Goal: Task Accomplishment & Management: Manage account settings

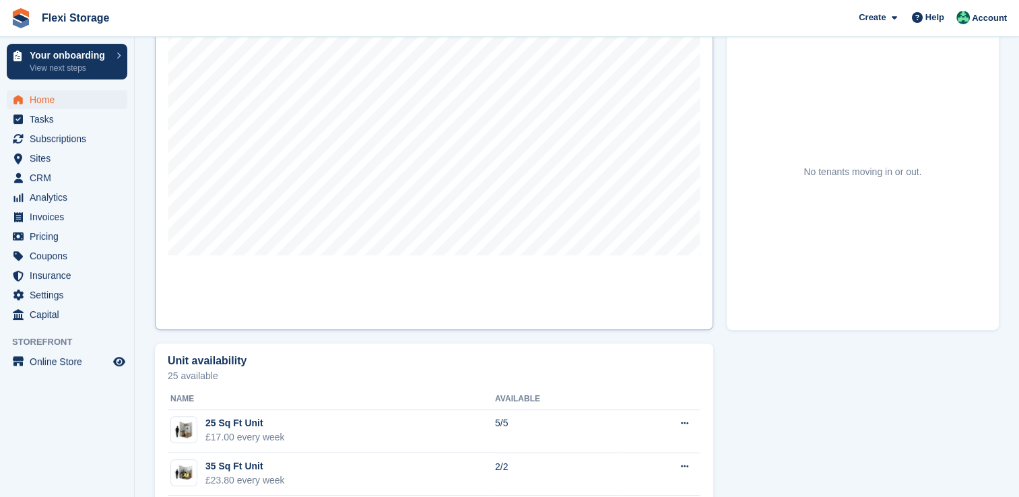
scroll to position [636, 0]
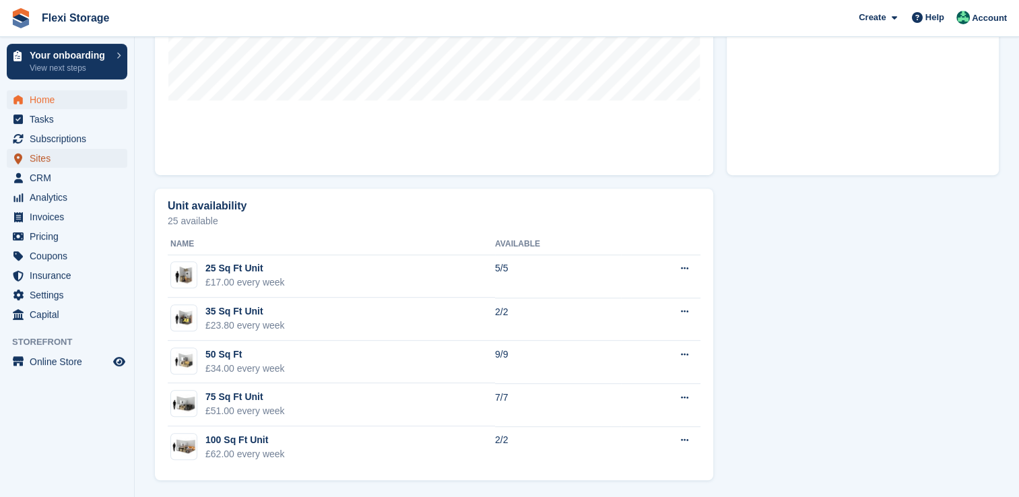
click at [57, 164] on span "Sites" at bounding box center [70, 158] width 81 height 19
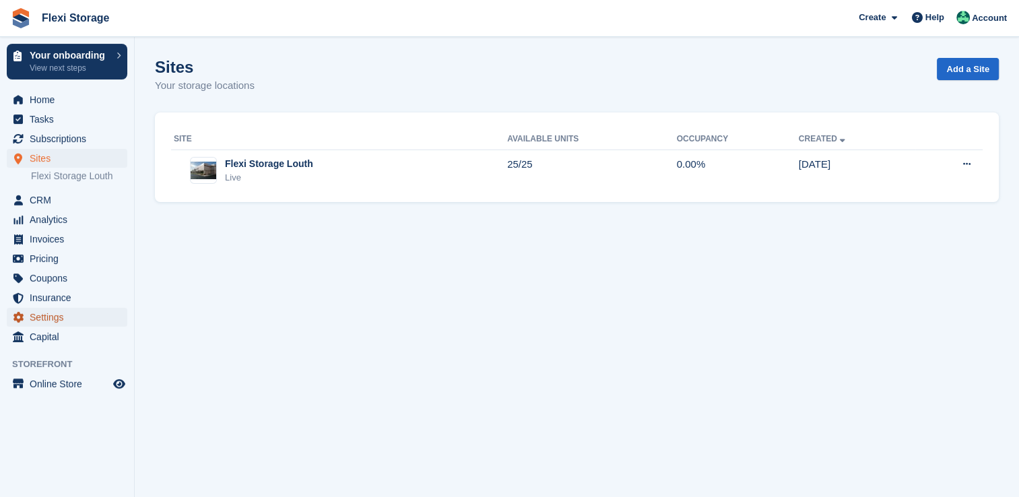
click at [65, 314] on span "Settings" at bounding box center [70, 317] width 81 height 19
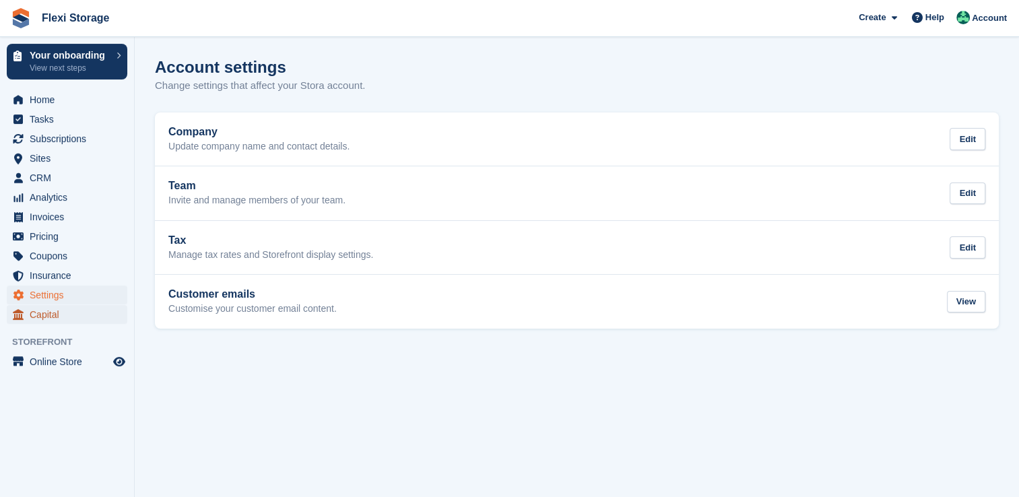
click at [70, 306] on span "Capital" at bounding box center [70, 314] width 81 height 19
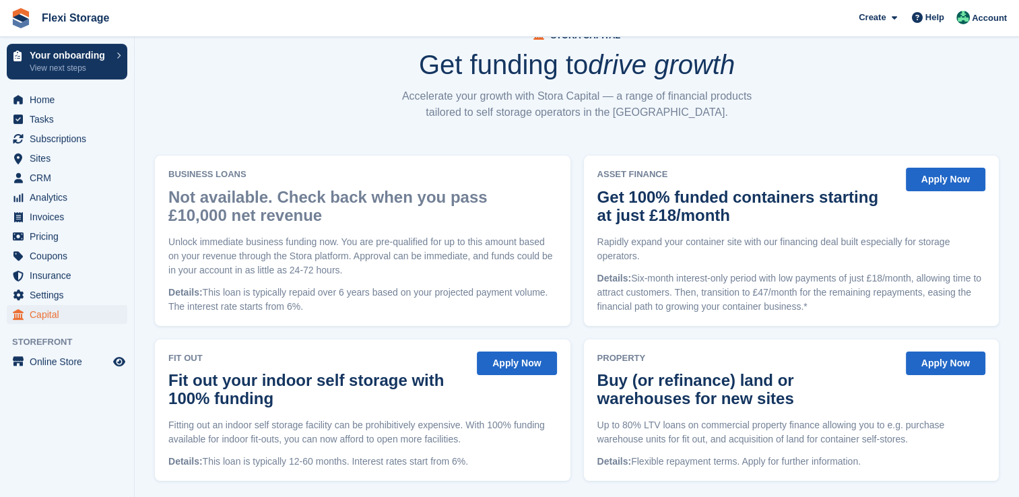
scroll to position [67, 0]
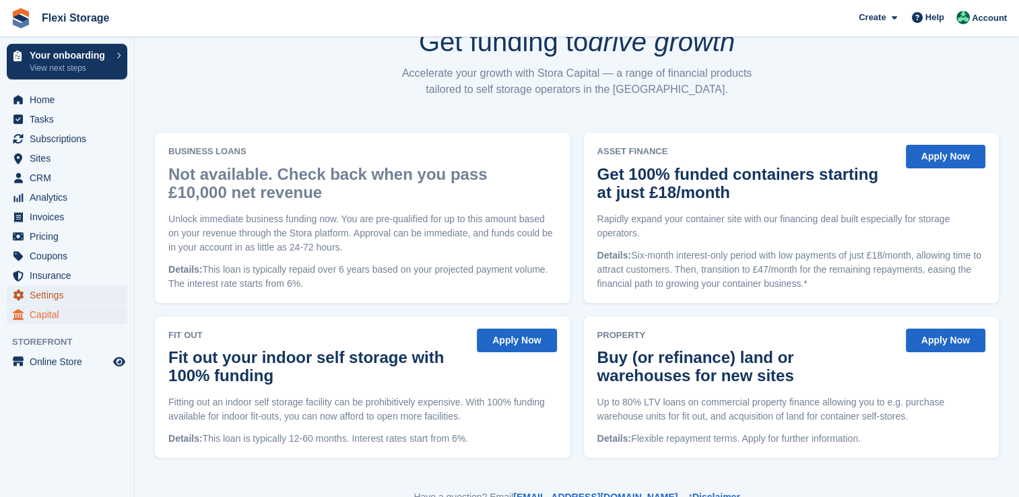
click at [69, 299] on span "Settings" at bounding box center [70, 295] width 81 height 19
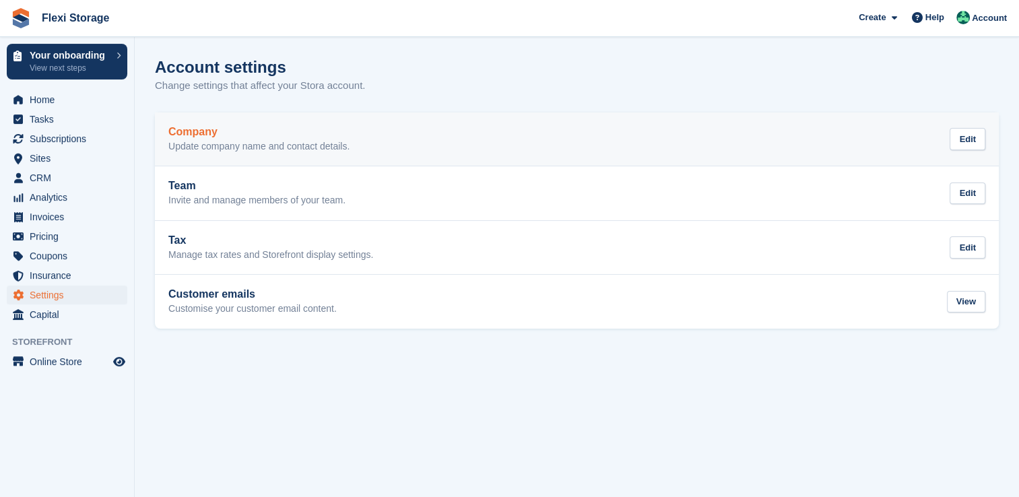
click at [291, 142] on p "Update company name and contact details." at bounding box center [258, 147] width 181 height 12
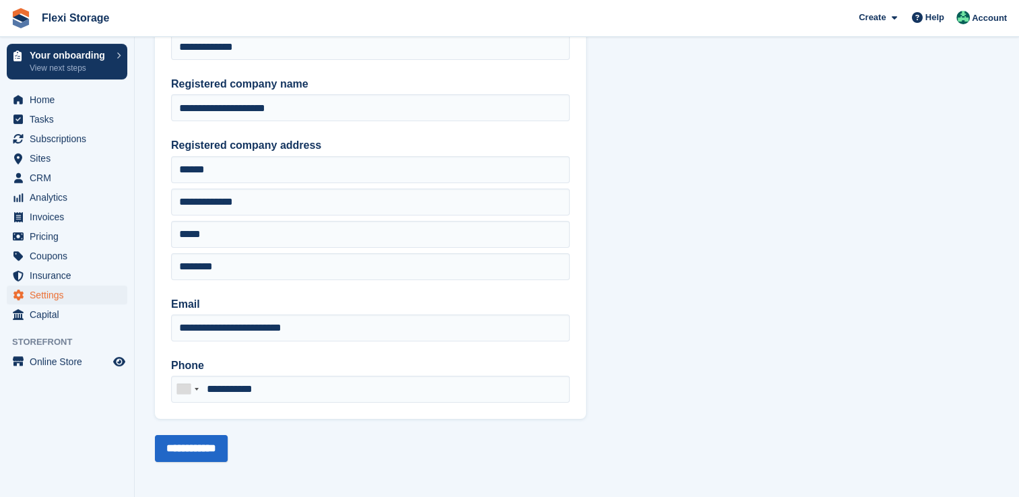
scroll to position [97, 0]
click at [61, 291] on span "Settings" at bounding box center [70, 295] width 81 height 19
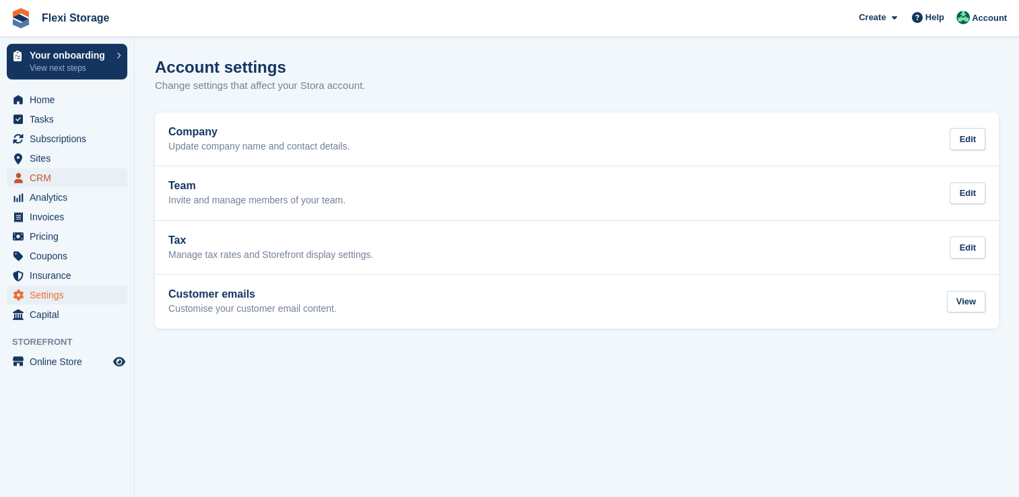
click at [75, 181] on span "CRM" at bounding box center [70, 177] width 81 height 19
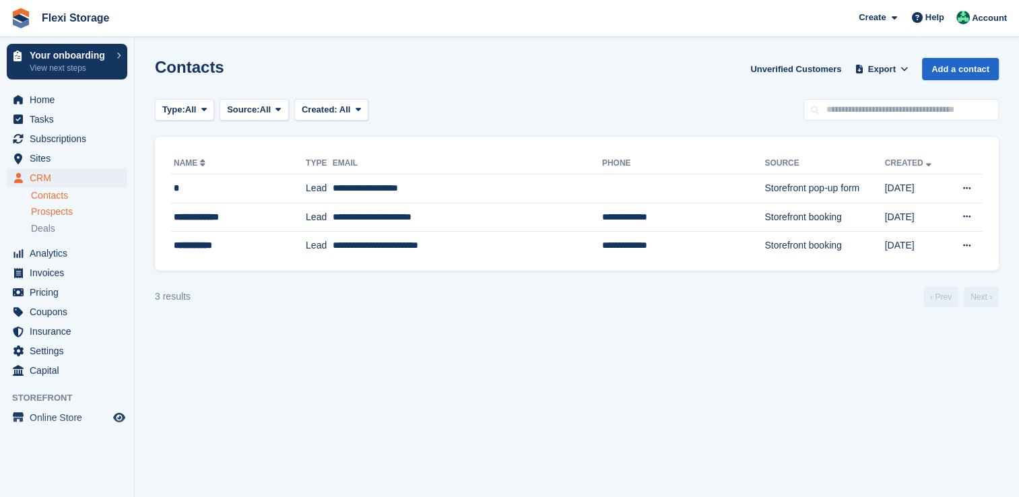
click at [54, 214] on span "Prospects" at bounding box center [52, 211] width 42 height 13
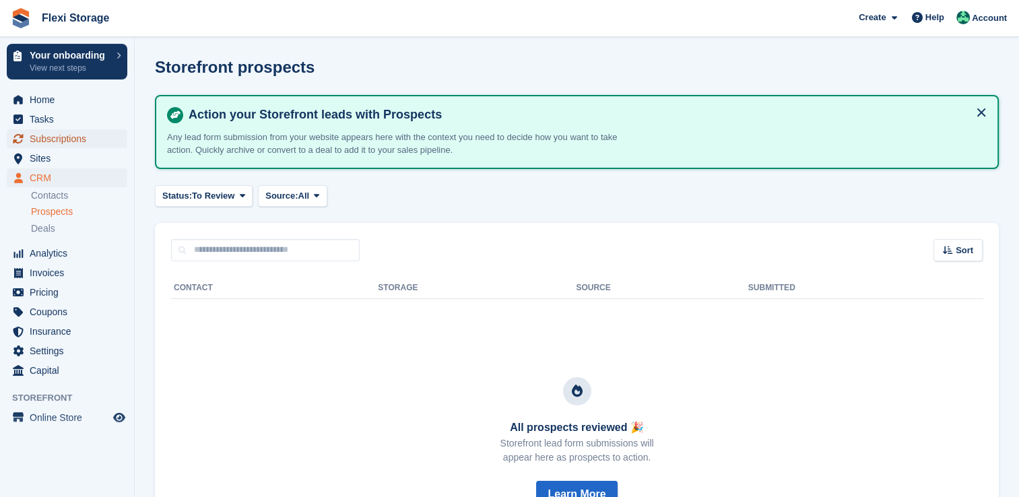
click at [80, 134] on span "Subscriptions" at bounding box center [70, 138] width 81 height 19
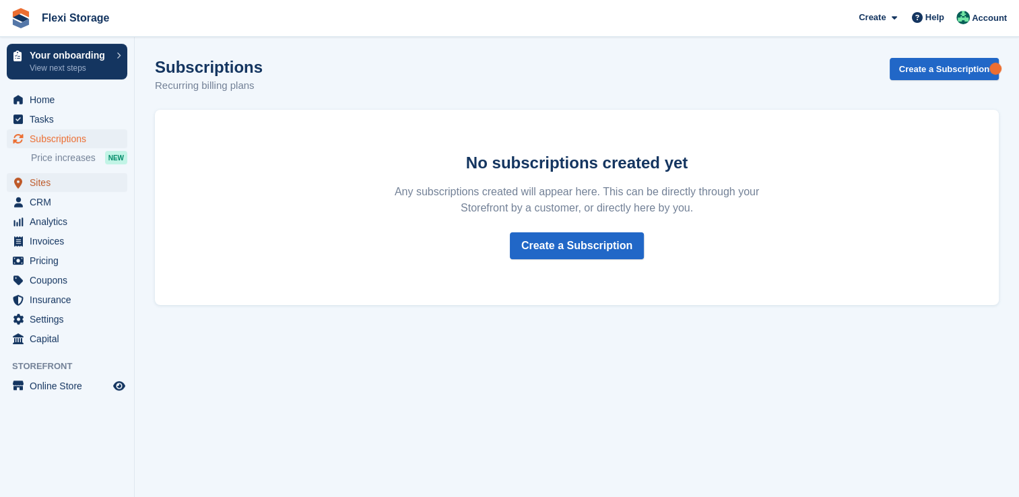
click at [61, 187] on span "Sites" at bounding box center [70, 182] width 81 height 19
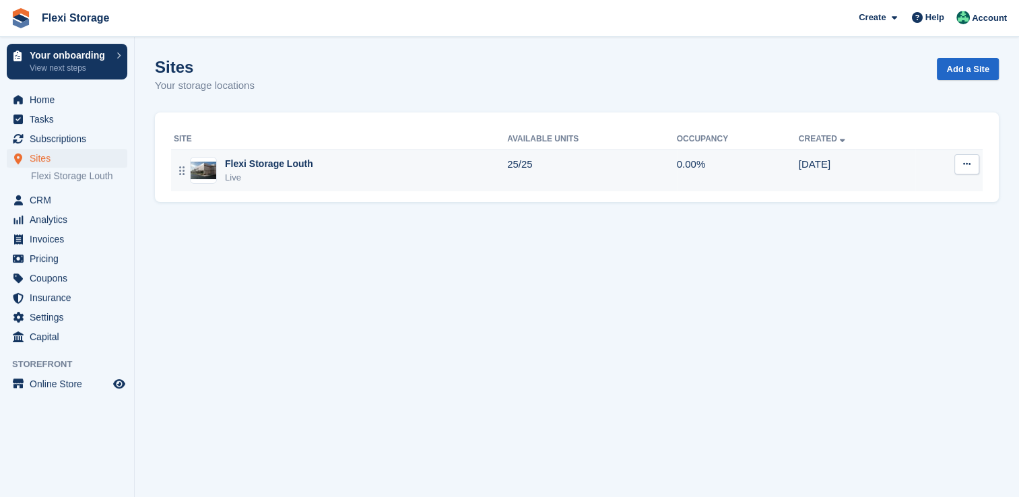
click at [349, 174] on div "Flexi Storage Louth Live" at bounding box center [340, 171] width 333 height 28
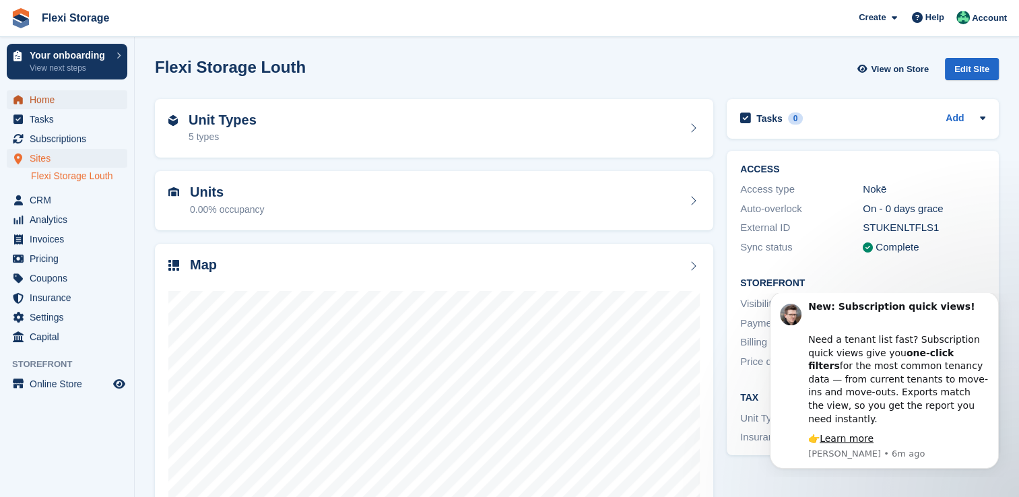
click at [62, 102] on span "Home" at bounding box center [70, 99] width 81 height 19
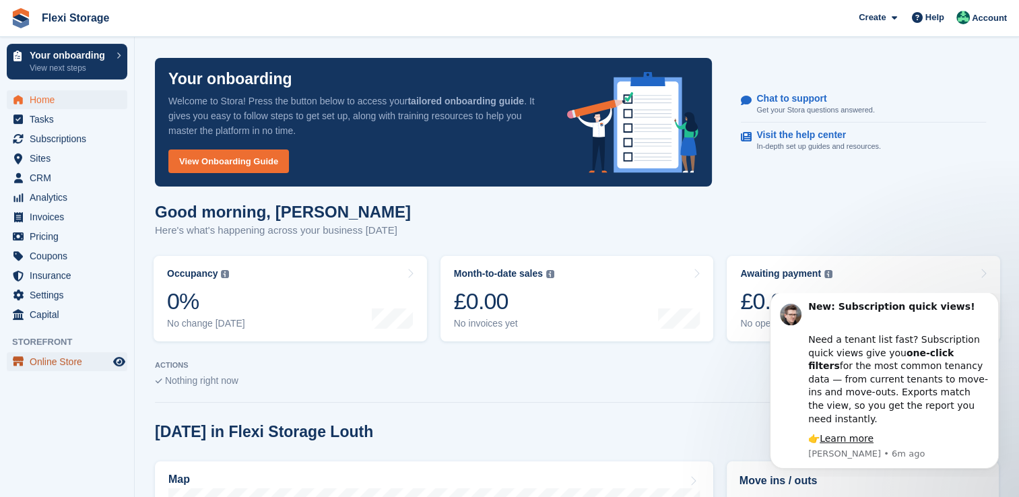
click at [43, 367] on span "Online Store" at bounding box center [70, 361] width 81 height 19
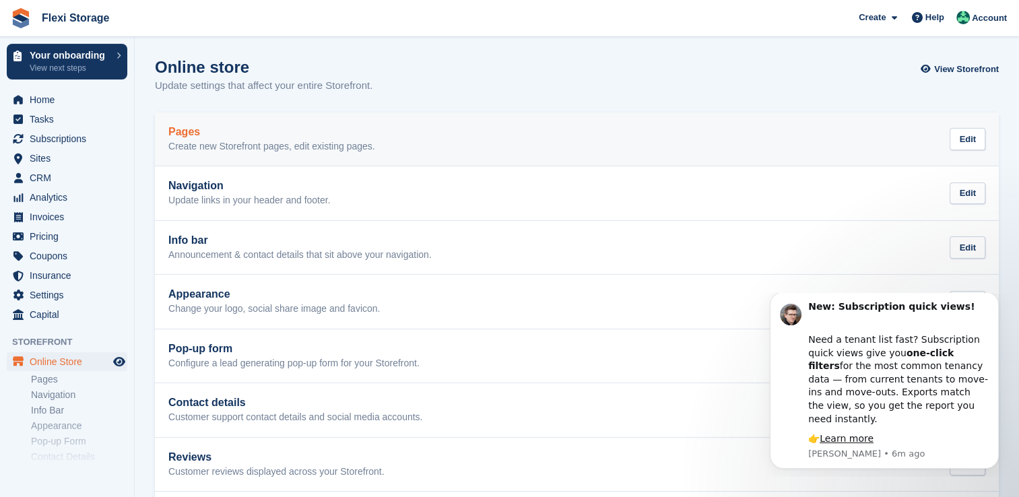
click at [345, 152] on p "Create new Storefront pages, edit existing pages." at bounding box center [271, 147] width 207 height 12
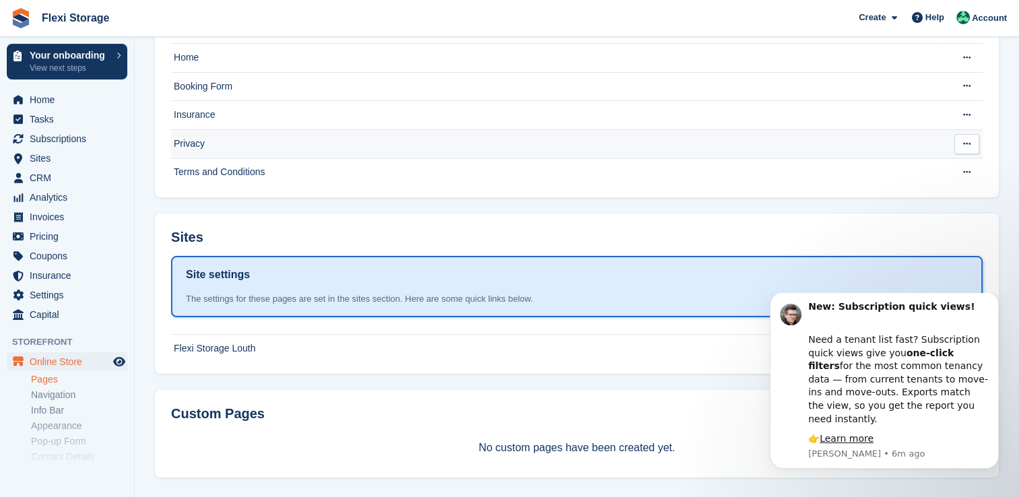
scroll to position [137, 0]
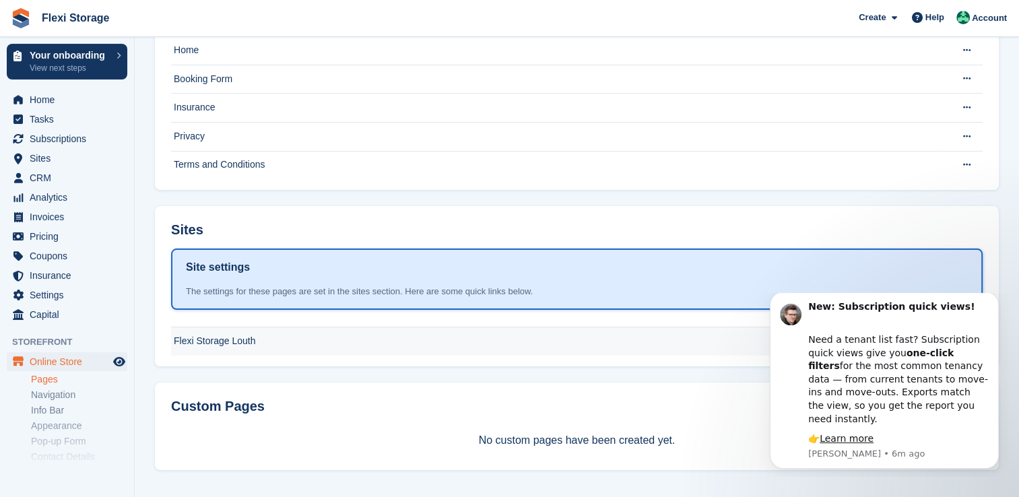
click at [376, 339] on td "Flexi Storage Louth" at bounding box center [556, 341] width 771 height 28
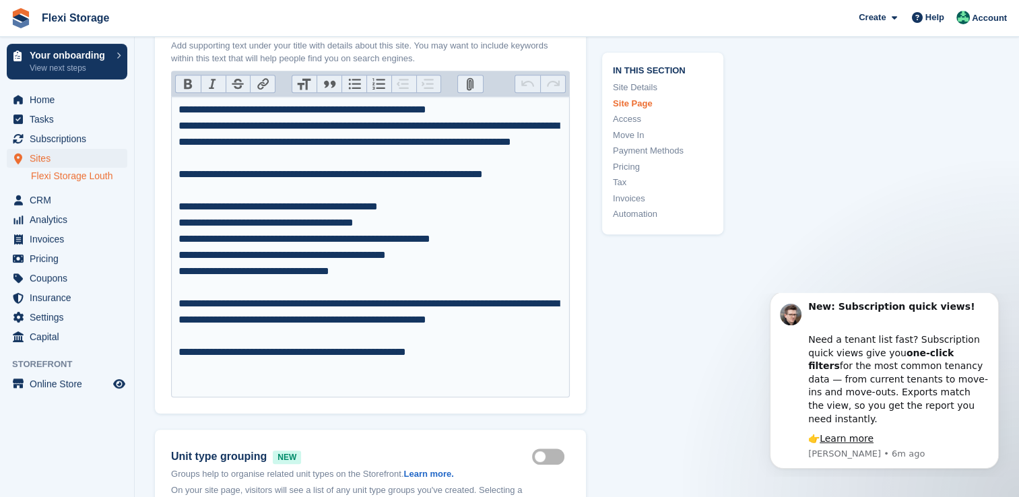
scroll to position [741, 0]
